Goal: Task Accomplishment & Management: Complete application form

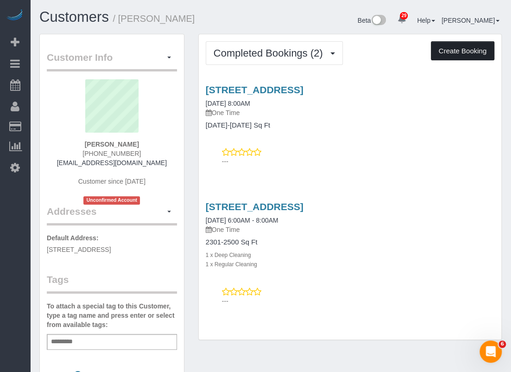
click at [476, 51] on button "Create Booking" at bounding box center [462, 50] width 63 height 19
select select "[GEOGRAPHIC_DATA]"
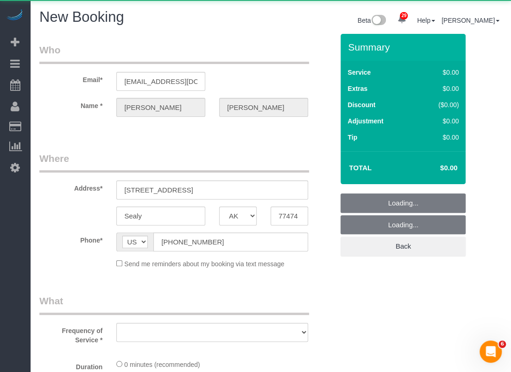
select select "object:1927"
select select "string:fspay-2fe4d790-0e6d-4c44-a252-29379010961b"
select select "3"
select select "object:1997"
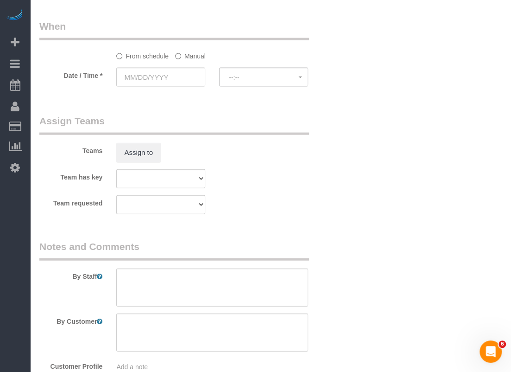
scroll to position [695, 0]
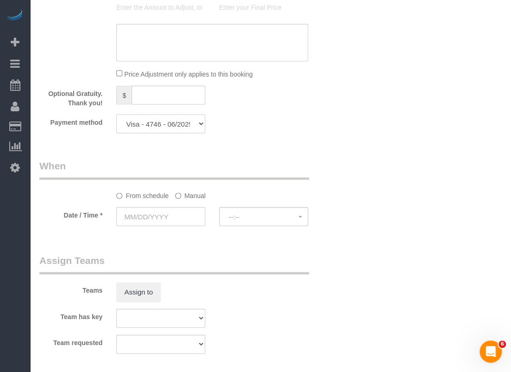
click at [196, 125] on select "Visa - 4746 - 06/2029 (Default) Add Credit Card ─────────────── Cash Check Payp…" at bounding box center [160, 123] width 89 height 19
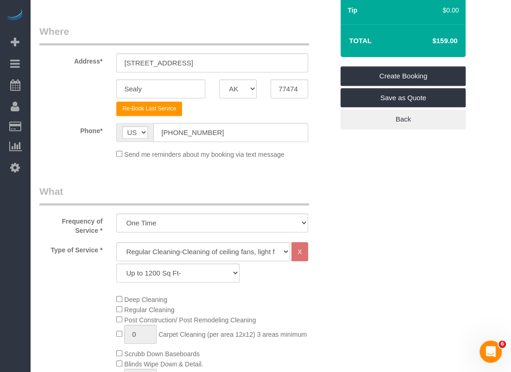
scroll to position [93, 0]
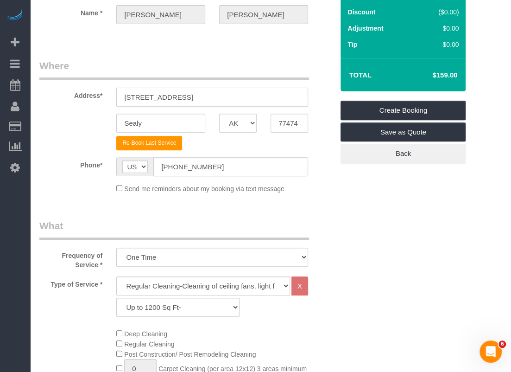
drag, startPoint x: 223, startPoint y: 97, endPoint x: 83, endPoint y: 98, distance: 139.9
click at [83, 98] on div "Address* [STREET_ADDRESS]" at bounding box center [186, 83] width 308 height 48
paste input "[STREET_ADDRESS][PERSON_NAME]"
type input "[STREET_ADDRESS][PERSON_NAME]"
click at [173, 121] on input "Sealy" at bounding box center [160, 123] width 89 height 19
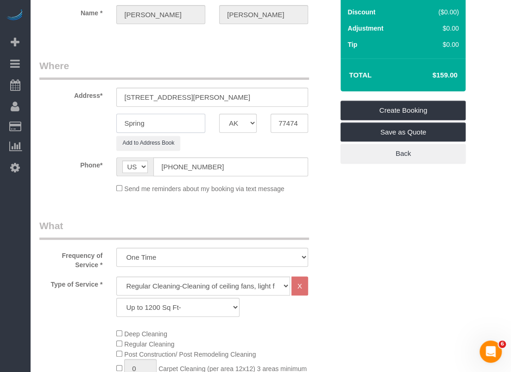
type input "Spring"
drag, startPoint x: 265, startPoint y: 96, endPoint x: 239, endPoint y: 97, distance: 26.0
click at [239, 97] on input "[STREET_ADDRESS][PERSON_NAME]" at bounding box center [212, 97] width 192 height 19
type input "[STREET_ADDRESS][PERSON_NAME]"
drag, startPoint x: 303, startPoint y: 125, endPoint x: 256, endPoint y: 124, distance: 47.7
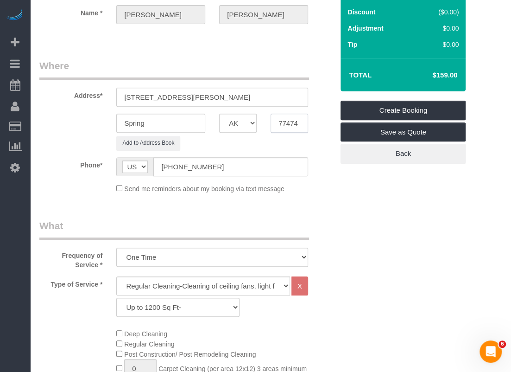
click at [256, 124] on div "Spring AK AL AR AZ CA CO CT DC DE [GEOGRAPHIC_DATA] [GEOGRAPHIC_DATA] HI IA ID …" at bounding box center [186, 123] width 308 height 19
paste input "373"
type input "77373"
drag, startPoint x: 249, startPoint y: 96, endPoint x: 196, endPoint y: 96, distance: 52.8
click at [196, 96] on input "2106 Harmon Crest Ct, SPRING, TX" at bounding box center [212, 97] width 192 height 19
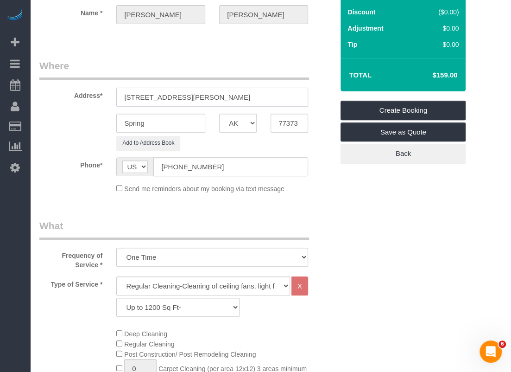
type input "2106 Harmon Crest Ct"
click at [214, 307] on select "Up to 1200 Sq Ft- 1201-1500 Sq Ft 1501-1800 Sq Ft 1801-2000 Sq Ft 2001-2300 Sq …" at bounding box center [177, 306] width 123 height 19
select select "61"
click at [116, 297] on select "Up to 1200 Sq Ft- 1201-1500 Sq Ft 1501-1800 Sq Ft 1801-2000 Sq Ft 2001-2300 Sq …" at bounding box center [177, 306] width 123 height 19
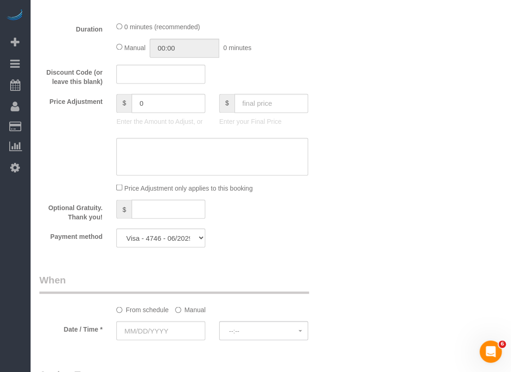
scroll to position [695, 0]
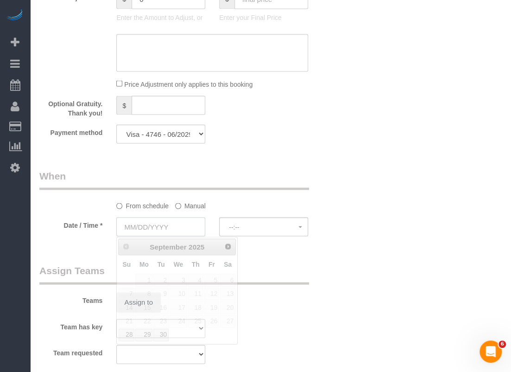
click at [191, 222] on input "text" at bounding box center [160, 226] width 89 height 19
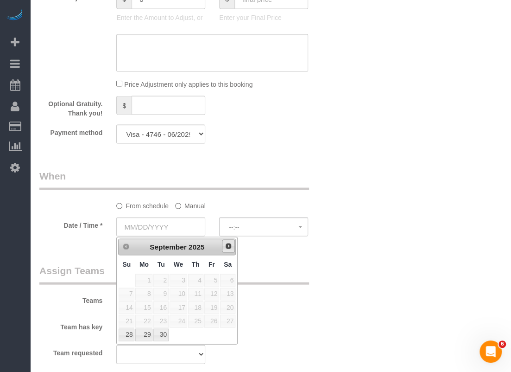
click at [229, 249] on link "Next" at bounding box center [228, 245] width 13 height 13
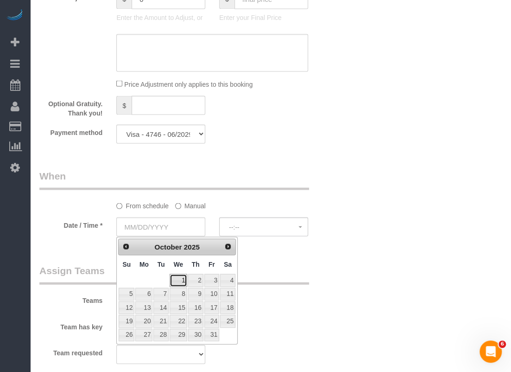
click at [181, 278] on link "1" at bounding box center [179, 279] width 18 height 13
type input "10/01/2025"
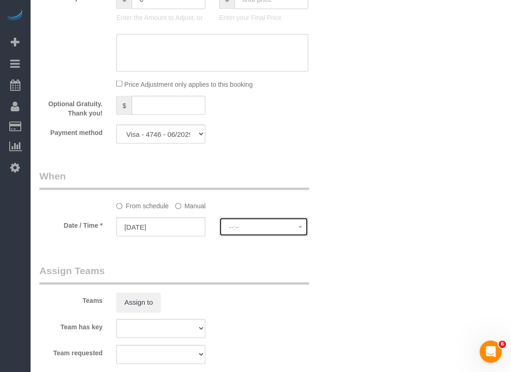
click at [260, 232] on button "--:--" at bounding box center [263, 226] width 89 height 19
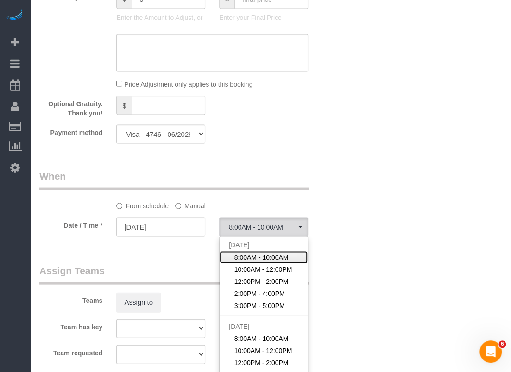
click at [251, 255] on span "8:00AM - 10:00AM" at bounding box center [261, 256] width 54 height 9
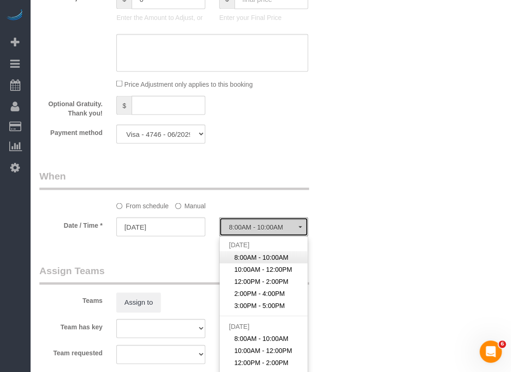
select select "spot22"
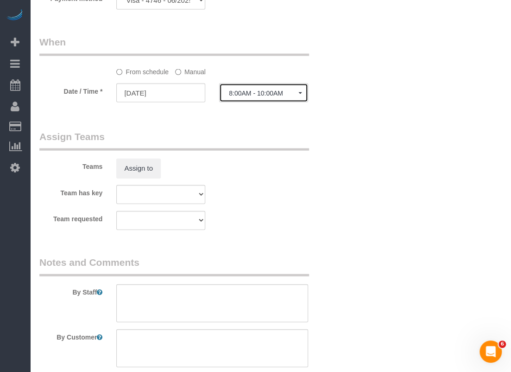
scroll to position [880, 0]
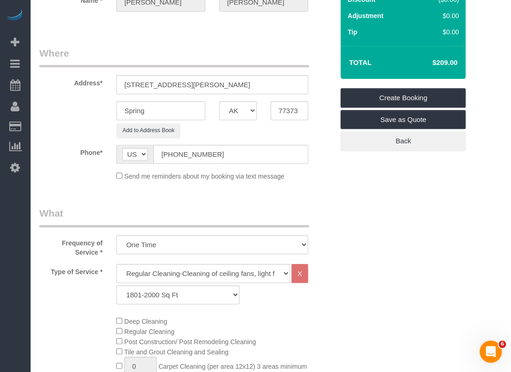
scroll to position [0, 0]
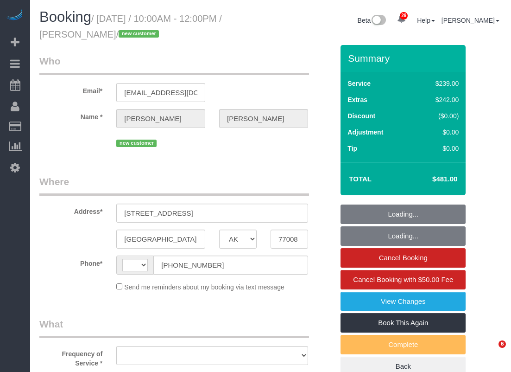
select select "[GEOGRAPHIC_DATA]"
select select "object:915"
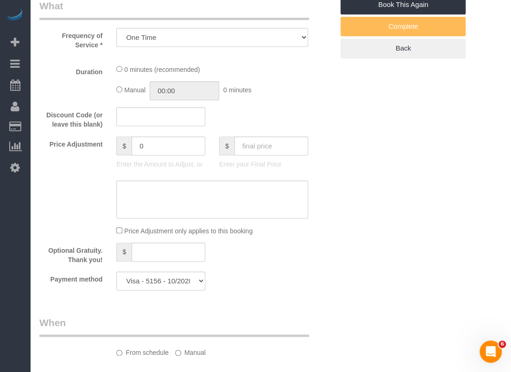
select select "string:[GEOGRAPHIC_DATA]"
select select "spot1"
select select "object:1179"
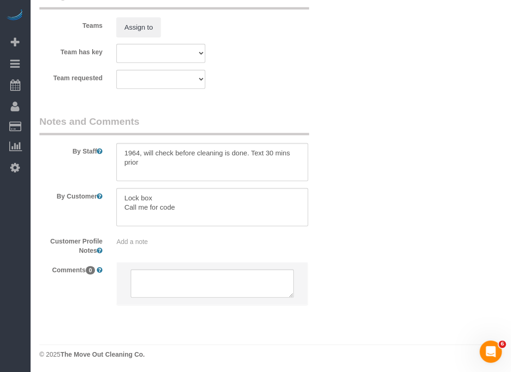
select select "3"
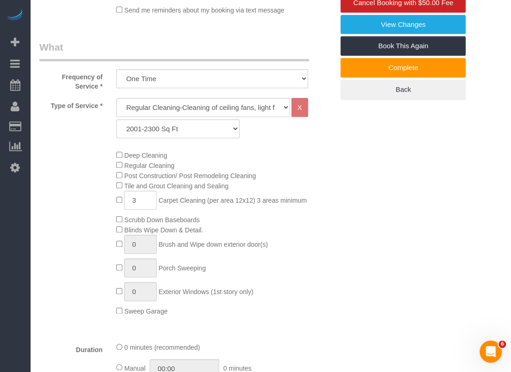
scroll to position [295, 0]
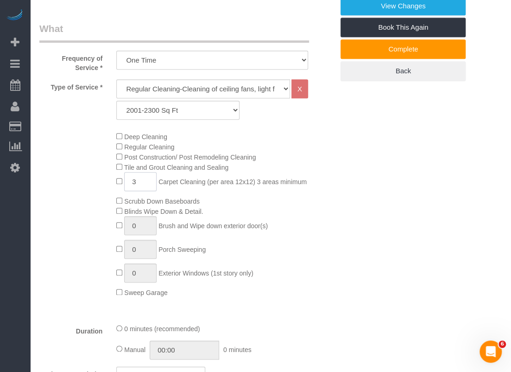
click at [141, 178] on input "3" at bounding box center [140, 181] width 32 height 19
type input "5"
click at [310, 185] on div "Deep Cleaning Regular Cleaning Post Construction/ Post Remodeling Cleaning Tile…" at bounding box center [224, 214] width 231 height 166
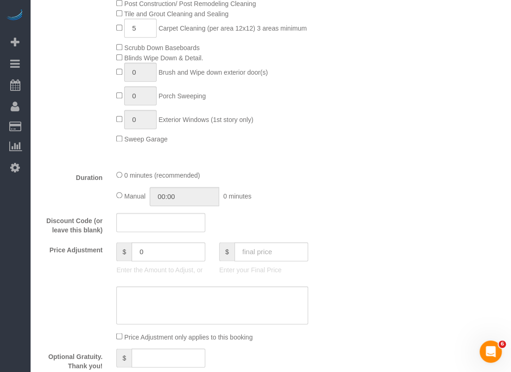
scroll to position [551, 0]
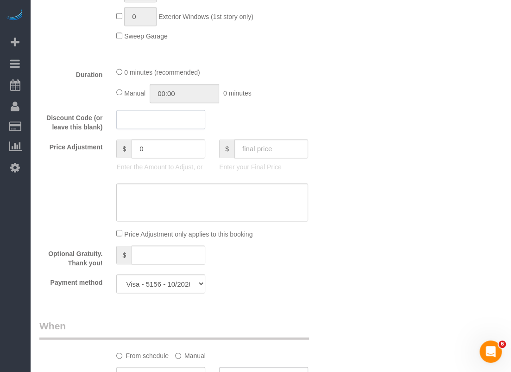
click at [186, 118] on input "text" at bounding box center [160, 119] width 89 height 19
type input "25off"
click at [349, 96] on div "Who Email* [EMAIL_ADDRESS][DOMAIN_NAME] Name * [PERSON_NAME] new customer Where…" at bounding box center [270, 129] width 462 height 1270
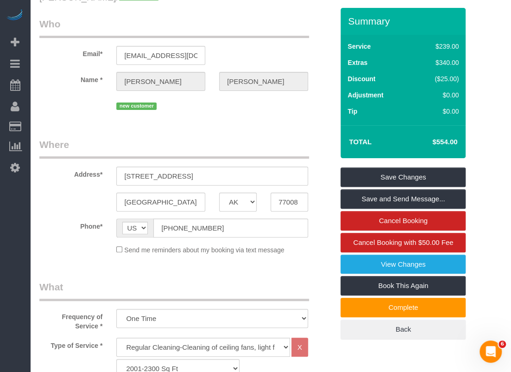
scroll to position [30, 0]
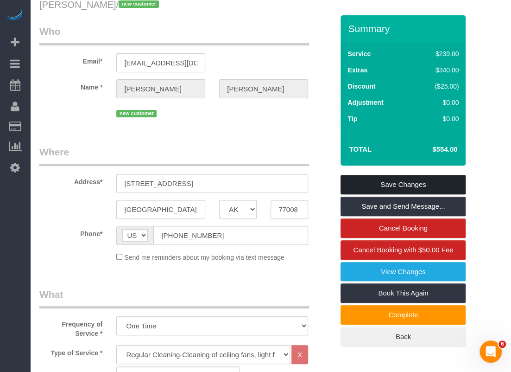
click at [365, 184] on link "Save Changes" at bounding box center [403, 184] width 125 height 19
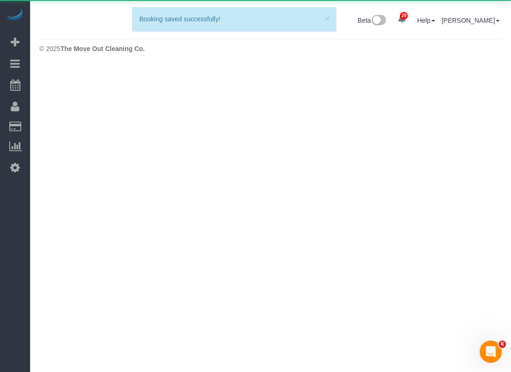
scroll to position [0, 0]
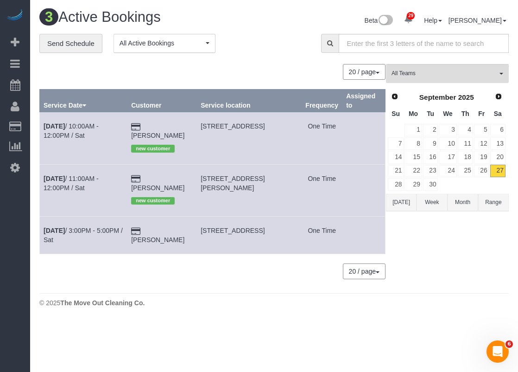
drag, startPoint x: 230, startPoint y: 229, endPoint x: 203, endPoint y: 218, distance: 28.5
click at [203, 218] on td "[STREET_ADDRESS]" at bounding box center [249, 235] width 105 height 38
copy span "[STREET_ADDRESS]"
click at [357, 49] on input "text" at bounding box center [424, 43] width 170 height 19
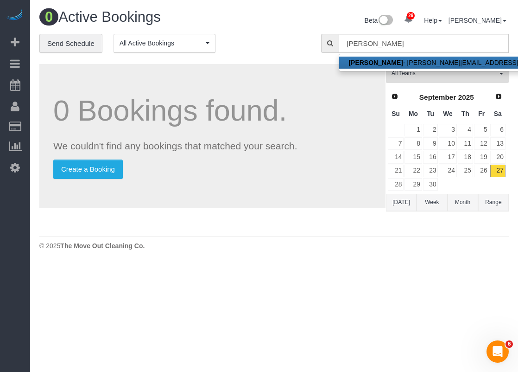
click at [362, 59] on strong "[PERSON_NAME]" at bounding box center [375, 62] width 54 height 7
type input "[PERSON_NAME][EMAIL_ADDRESS][DOMAIN_NAME]"
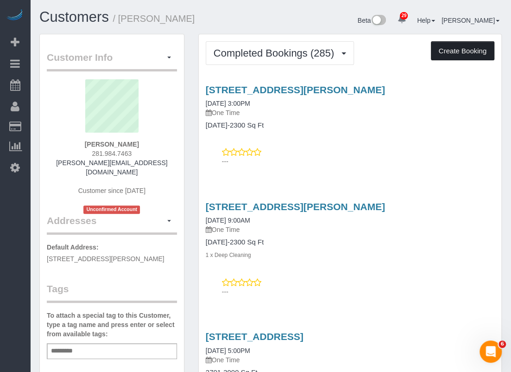
click at [467, 54] on button "Create Booking" at bounding box center [462, 50] width 63 height 19
select select "[GEOGRAPHIC_DATA]"
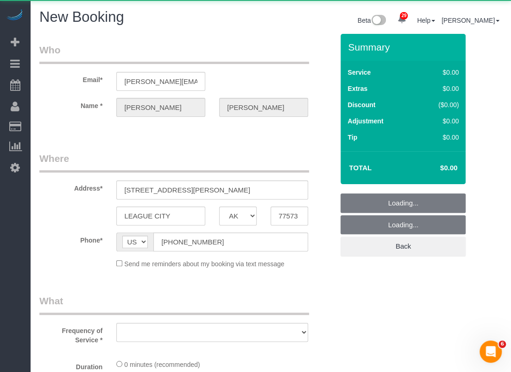
select select "object:2471"
select select "string:fspay-ae9463b0-e6f0-4c18-919b-24382207aeee"
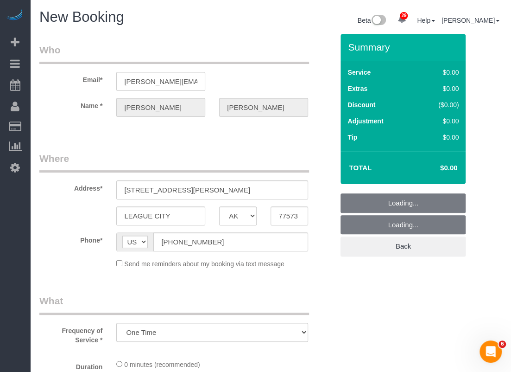
select select "object:2483"
select select "3"
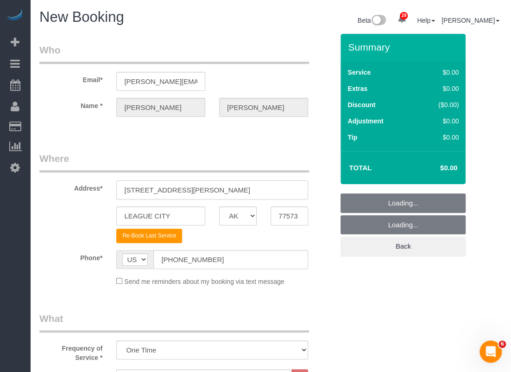
click at [190, 185] on input "[STREET_ADDRESS][PERSON_NAME]" at bounding box center [212, 189] width 192 height 19
paste input "[STREET_ADDRESS]"
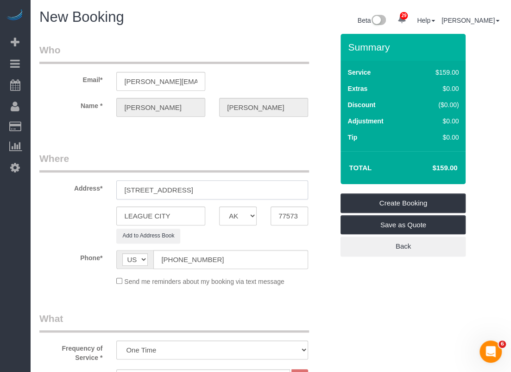
drag, startPoint x: 195, startPoint y: 190, endPoint x: 221, endPoint y: 189, distance: 26.4
click at [221, 189] on input "[STREET_ADDRESS]" at bounding box center [212, 189] width 192 height 19
drag, startPoint x: 222, startPoint y: 189, endPoint x: 194, endPoint y: 191, distance: 28.8
click at [194, 191] on input "[STREET_ADDRESS]" at bounding box center [212, 189] width 192 height 19
type input "[STREET_ADDRESS]"
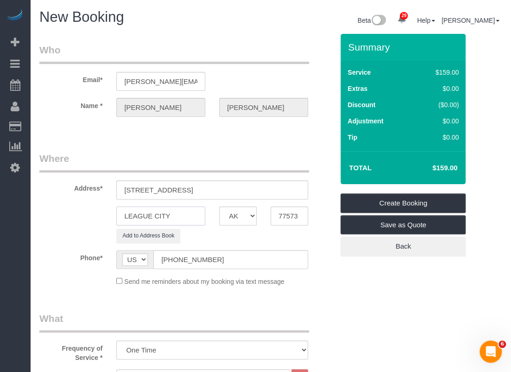
click at [164, 214] on input "LEAGUE CITY" at bounding box center [160, 215] width 89 height 19
paste input "[PERSON_NAME]"
type input "[PERSON_NAME]"
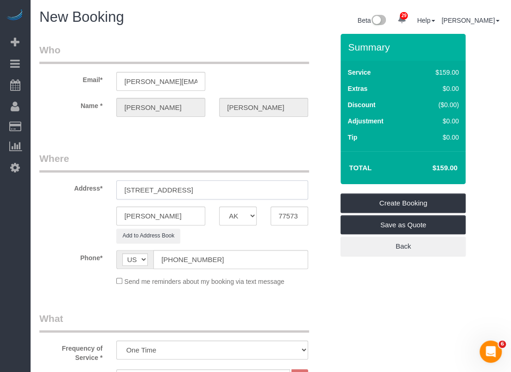
drag, startPoint x: 241, startPoint y: 190, endPoint x: 209, endPoint y: 188, distance: 32.1
click at [209, 188] on input "[STREET_ADDRESS]" at bounding box center [212, 189] width 192 height 19
type input "[STREET_ADDRESS]"
click at [281, 213] on input "77573" at bounding box center [290, 215] width 38 height 19
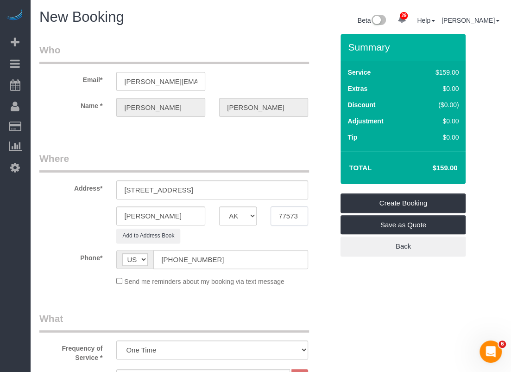
click at [281, 213] on input "77573" at bounding box center [290, 215] width 38 height 19
paste input "39"
type input "77539"
click at [229, 186] on input "[STREET_ADDRESS]" at bounding box center [212, 189] width 192 height 19
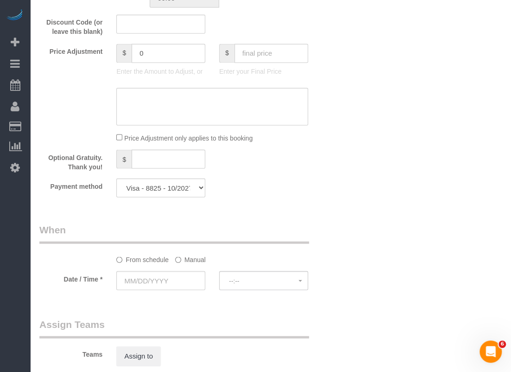
scroll to position [650, 0]
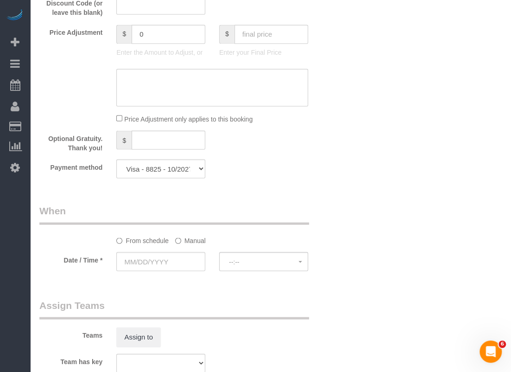
type input "[STREET_ADDRESS]"
click at [186, 174] on select "Visa - 8825 - 10/2027 Visa - 8825 - 10/2027 (Default) Add Credit Card ─────────…" at bounding box center [160, 168] width 89 height 19
select select "string:check"
click at [116, 159] on select "Visa - 8825 - 10/2027 Visa - 8825 - 10/2027 (Default) Add Credit Card ─────────…" at bounding box center [160, 168] width 89 height 19
click at [163, 260] on input "text" at bounding box center [160, 261] width 89 height 19
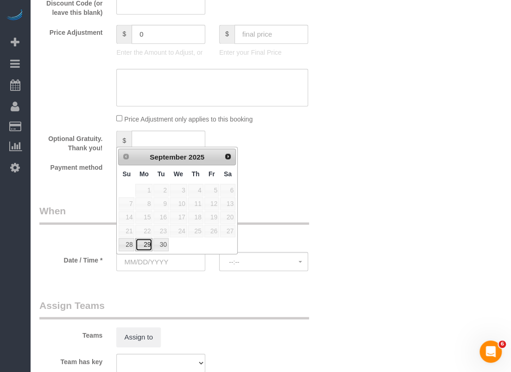
click at [147, 245] on link "29" at bounding box center [143, 244] width 17 height 13
type input "[DATE]"
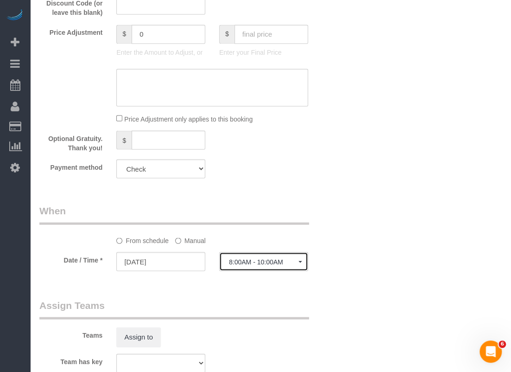
click at [231, 265] on span "8:00AM - 10:00AM" at bounding box center [264, 261] width 70 height 7
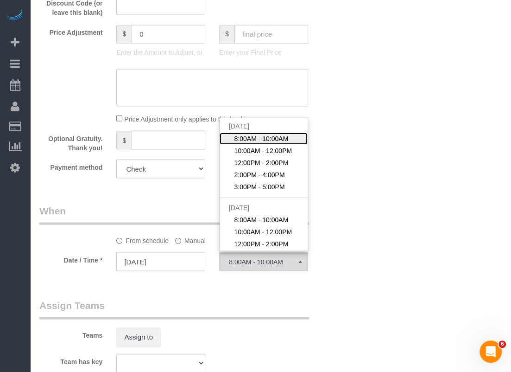
click at [258, 136] on span "8:00AM - 10:00AM" at bounding box center [261, 137] width 54 height 9
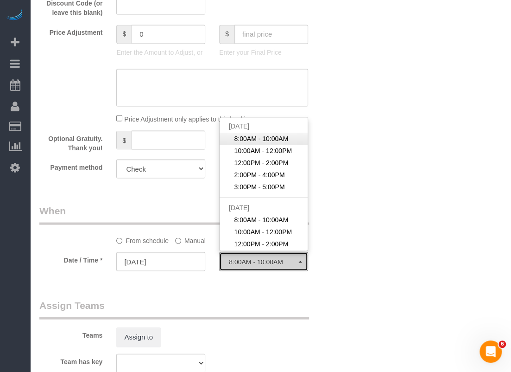
select select "spot22"
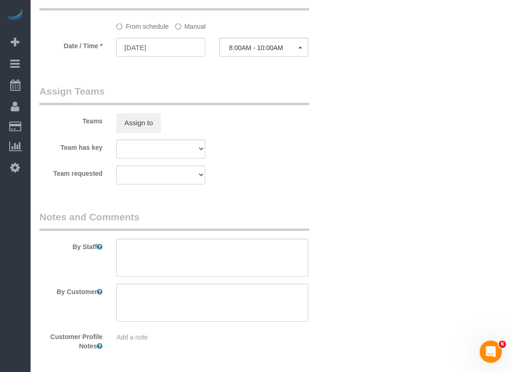
scroll to position [864, 0]
click at [148, 255] on textarea at bounding box center [212, 257] width 192 height 38
paste textarea "Lockbox code is 13101"
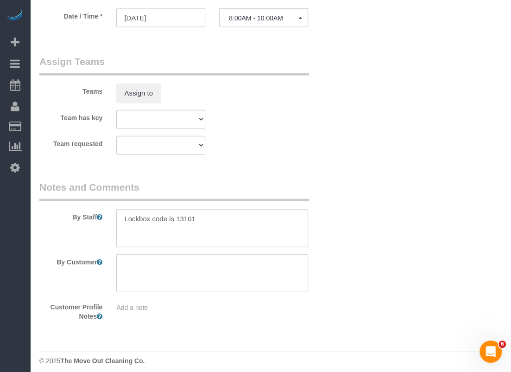
scroll to position [899, 0]
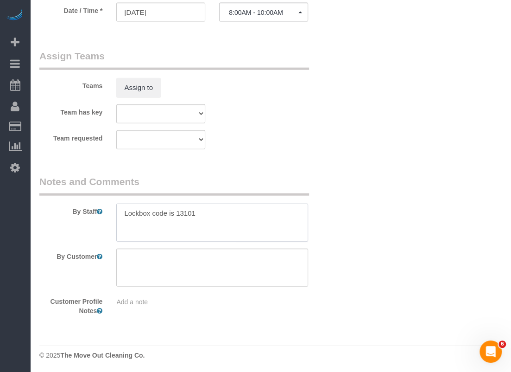
click at [122, 213] on textarea at bounding box center [212, 222] width 192 height 38
click at [127, 212] on textarea at bounding box center [212, 222] width 192 height 38
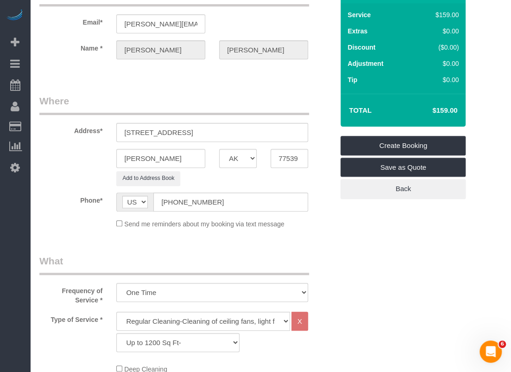
scroll to position [0, 0]
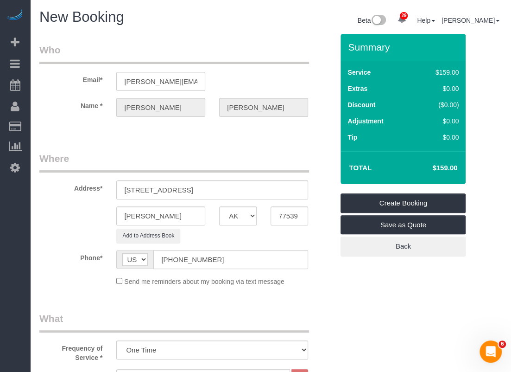
type textarea "* Unit is under 1000sqft as per [PERSON_NAME] * Lockbox code is 13101"
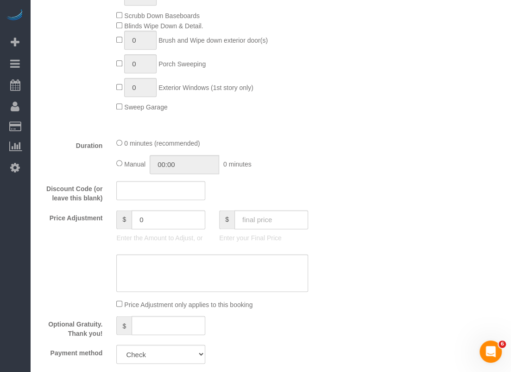
scroll to position [474, 0]
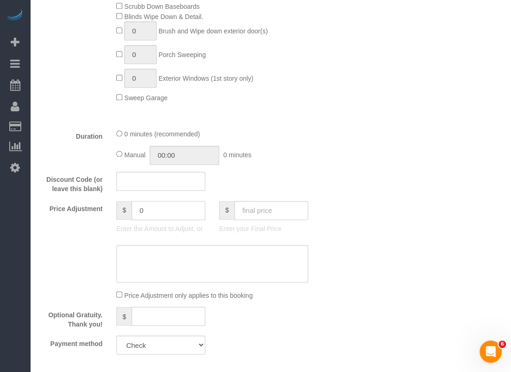
click at [158, 213] on input "0" at bounding box center [169, 210] width 74 height 19
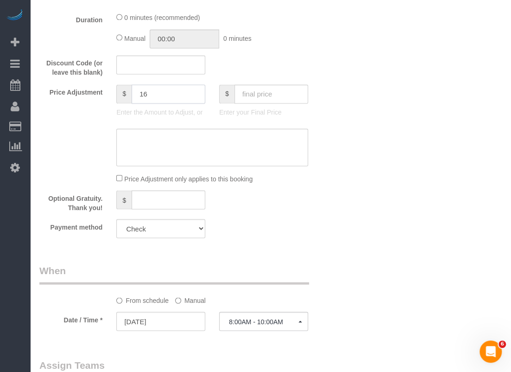
scroll to position [546, 0]
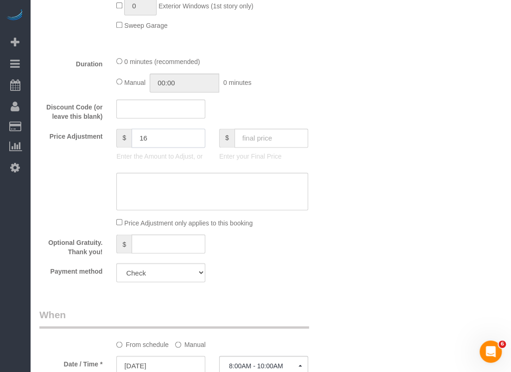
type input "16"
click at [242, 197] on textarea at bounding box center [212, 191] width 192 height 38
type textarea "$"
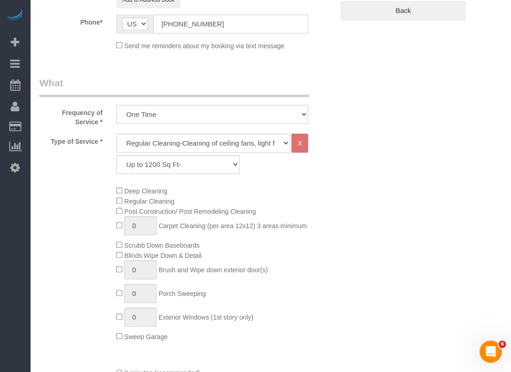
scroll to position [0, 0]
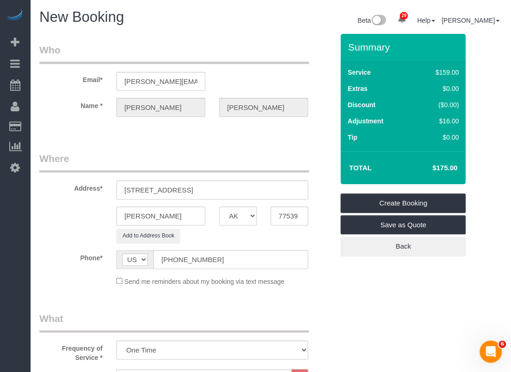
type textarea "added $16 to match rpm price"
click at [123, 189] on input "[STREET_ADDRESS]" at bounding box center [212, 189] width 192 height 19
type input "[STREET_ADDRESS]"
click at [388, 198] on link "Create Booking" at bounding box center [403, 202] width 125 height 19
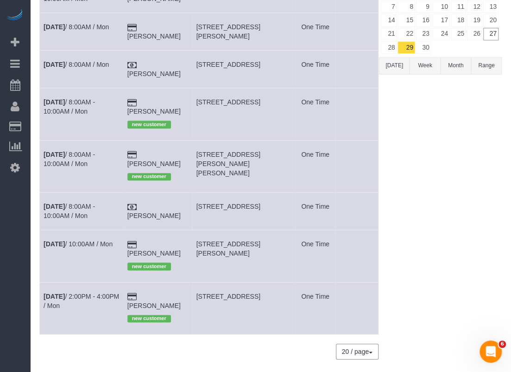
scroll to position [58, 0]
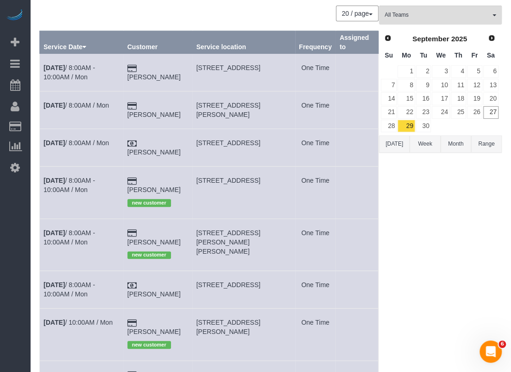
drag, startPoint x: 263, startPoint y: 278, endPoint x: 198, endPoint y: 265, distance: 66.0
click at [198, 271] on td "[STREET_ADDRESS]" at bounding box center [243, 290] width 103 height 38
copy span "[STREET_ADDRESS]"
click at [183, 281] on td "[PERSON_NAME]" at bounding box center [157, 290] width 69 height 38
click at [195, 271] on td "[STREET_ADDRESS]" at bounding box center [243, 290] width 103 height 38
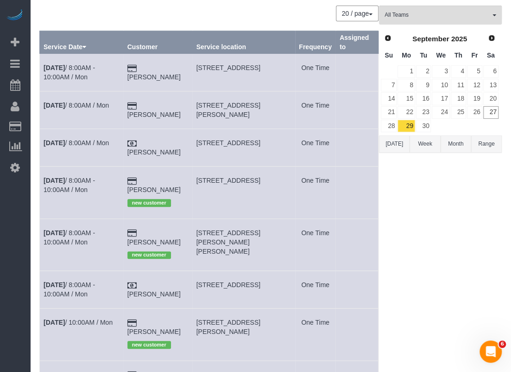
drag, startPoint x: 195, startPoint y: 266, endPoint x: 264, endPoint y: 267, distance: 69.0
click at [264, 271] on td "[STREET_ADDRESS]" at bounding box center [243, 290] width 103 height 38
copy span "[STREET_ADDRESS]"
